Goal: Check status: Check status

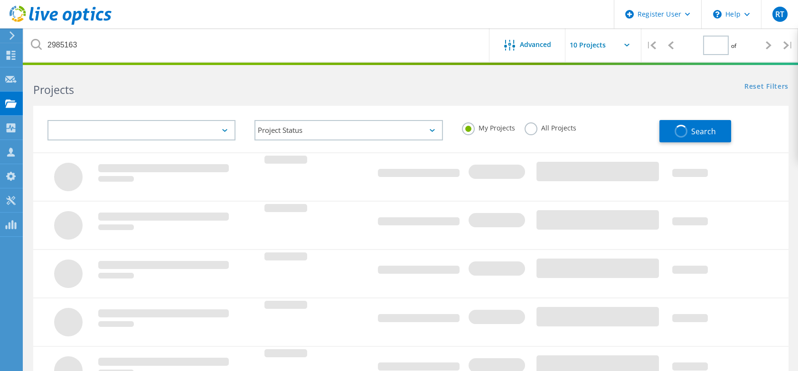
type input "1"
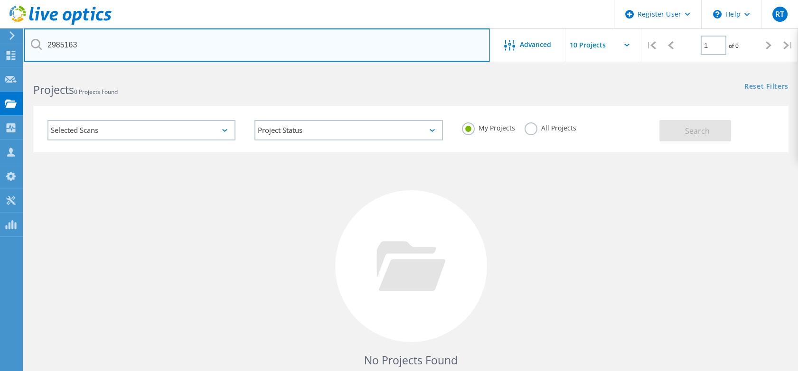
click at [214, 38] on input "2985163" at bounding box center [257, 44] width 466 height 33
paste input "0250722-7days-all-vcenters"
type input "20250722-7days-all-vcenters"
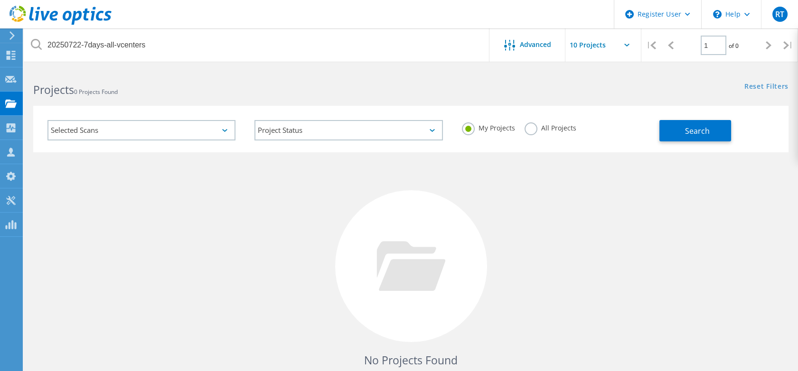
click at [533, 128] on label "All Projects" at bounding box center [551, 127] width 52 height 9
click at [0, 0] on input "All Projects" at bounding box center [0, 0] width 0 height 0
click at [689, 134] on span "Search" at bounding box center [697, 131] width 25 height 10
